Goal: Navigation & Orientation: Find specific page/section

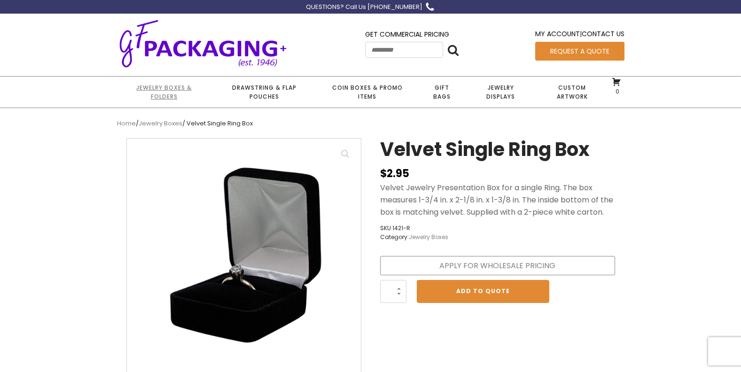
click at [170, 89] on link "Jewelry Boxes & Folders" at bounding box center [164, 92] width 94 height 31
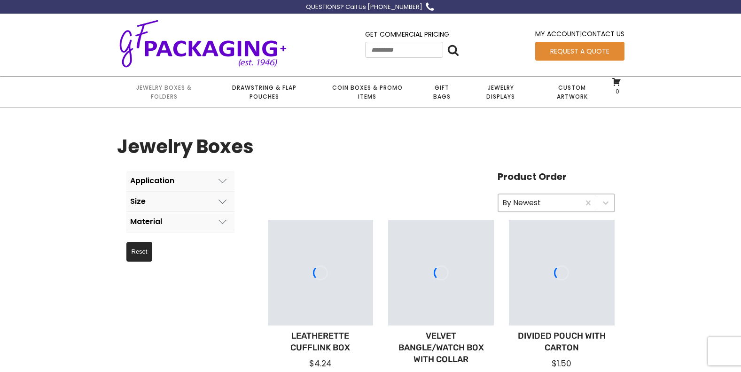
click at [170, 89] on link "Jewelry Boxes & Folders" at bounding box center [164, 92] width 94 height 31
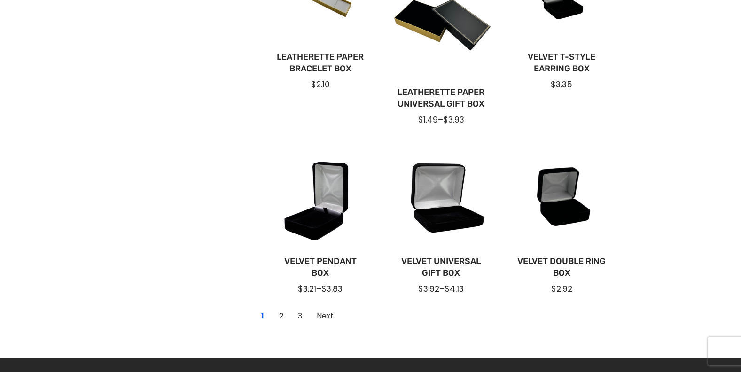
scroll to position [636, 0]
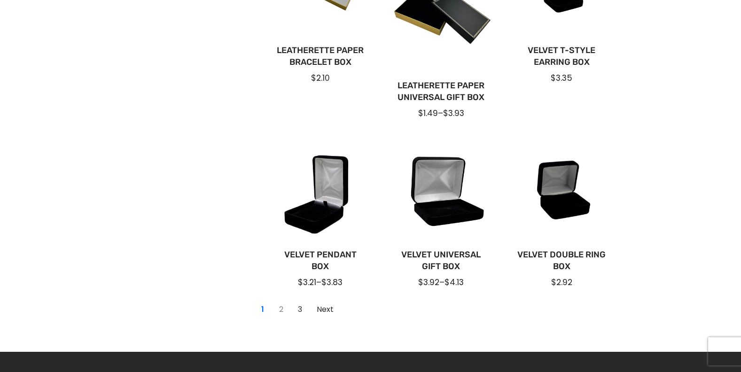
click at [280, 307] on link "2" at bounding box center [281, 309] width 15 height 15
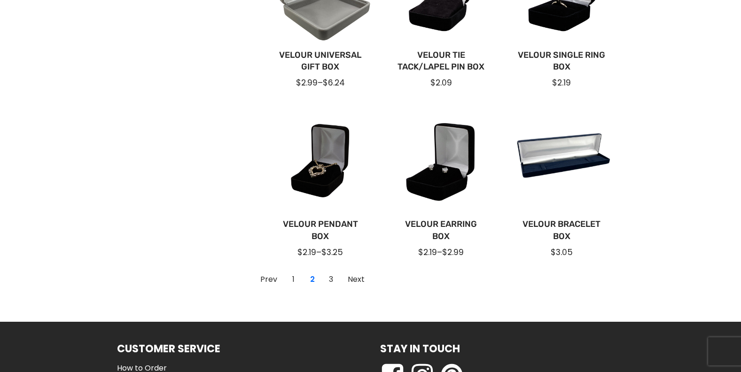
scroll to position [657, 0]
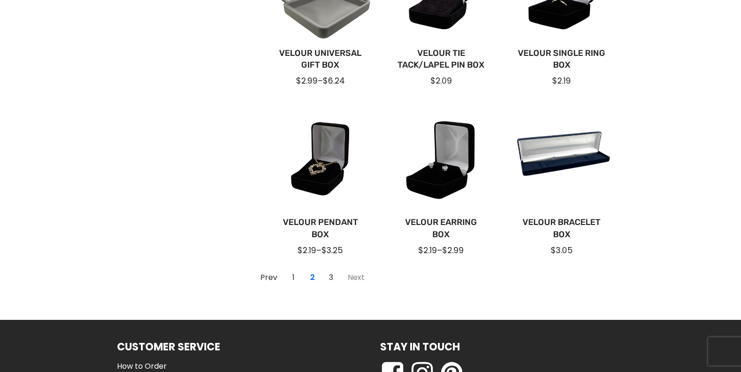
click at [349, 280] on link "Next" at bounding box center [355, 277] width 27 height 15
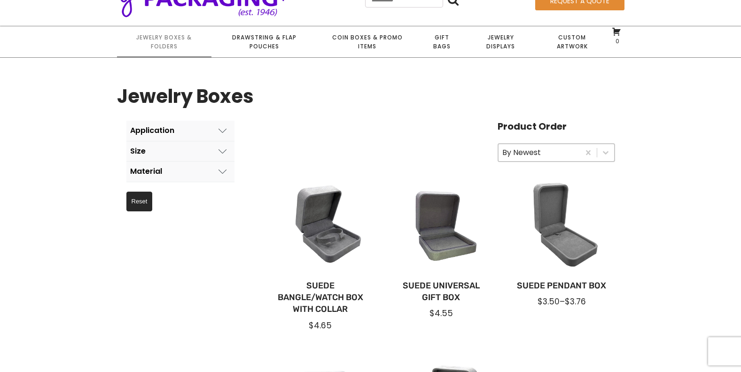
scroll to position [43, 0]
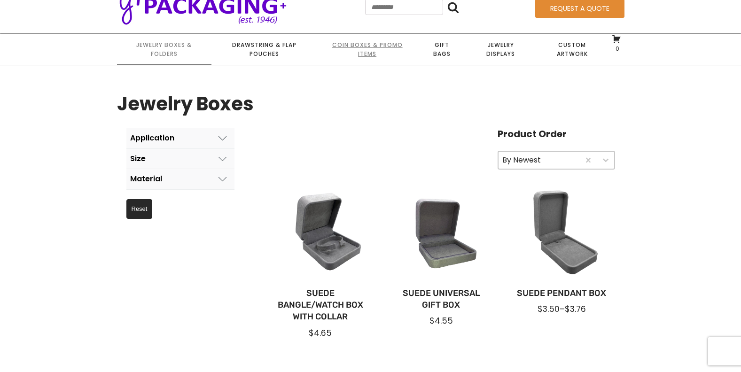
click at [376, 45] on link "Coin Boxes & Promo Items" at bounding box center [367, 49] width 101 height 31
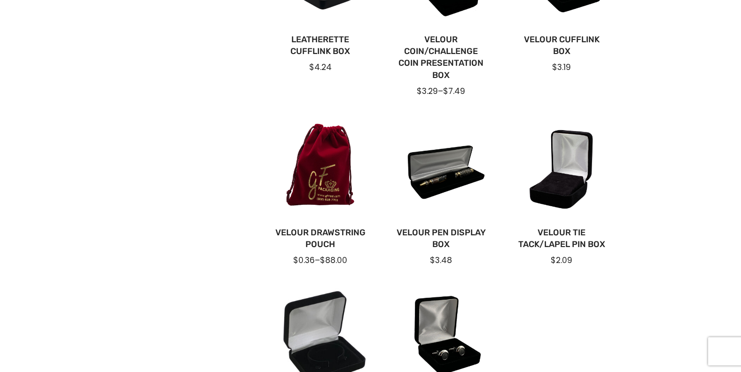
scroll to position [343, 0]
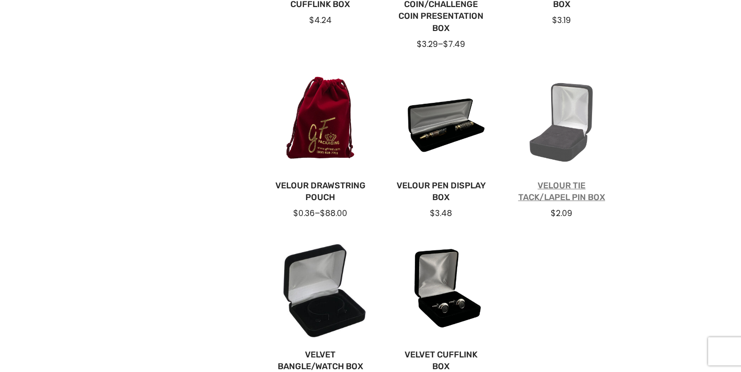
click at [556, 185] on link "Velour Tie Tack/Lapel Pin Box" at bounding box center [561, 191] width 91 height 23
